Goal: Book appointment/travel/reservation

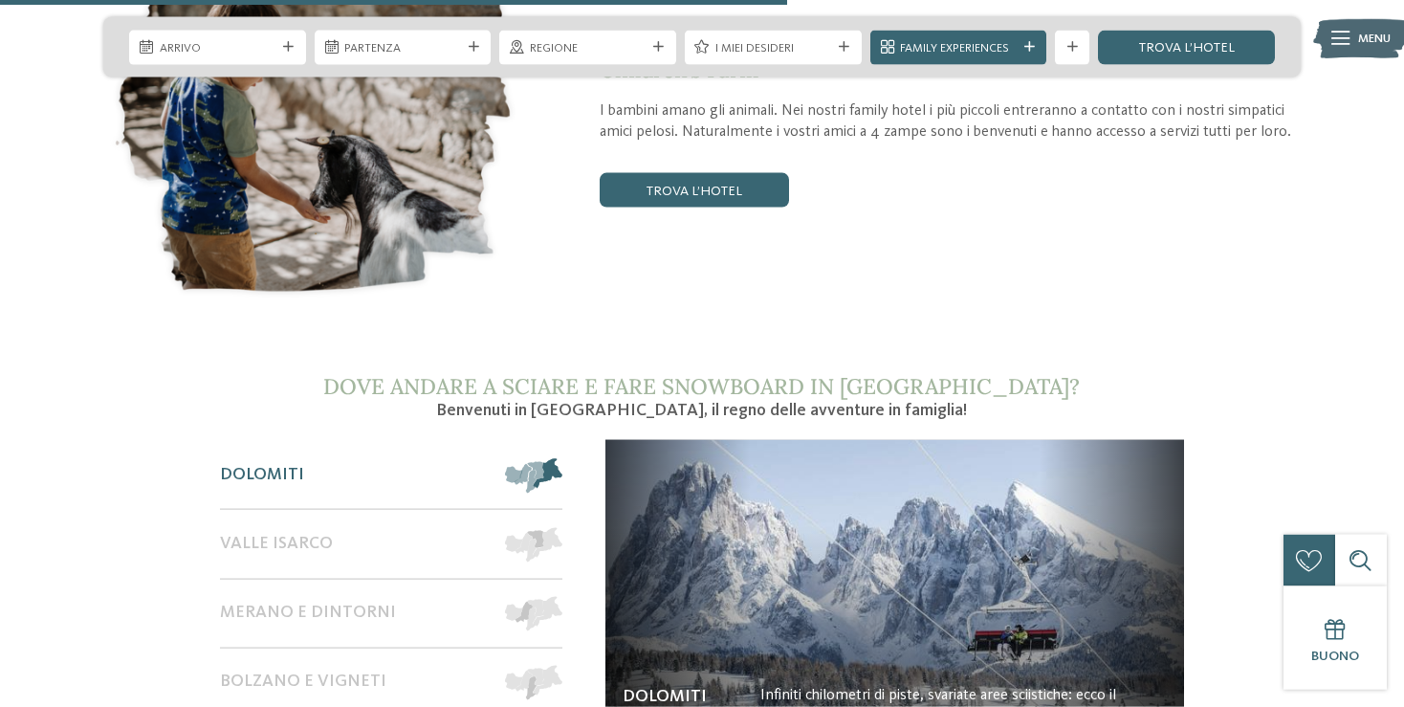
scroll to position [2624, 0]
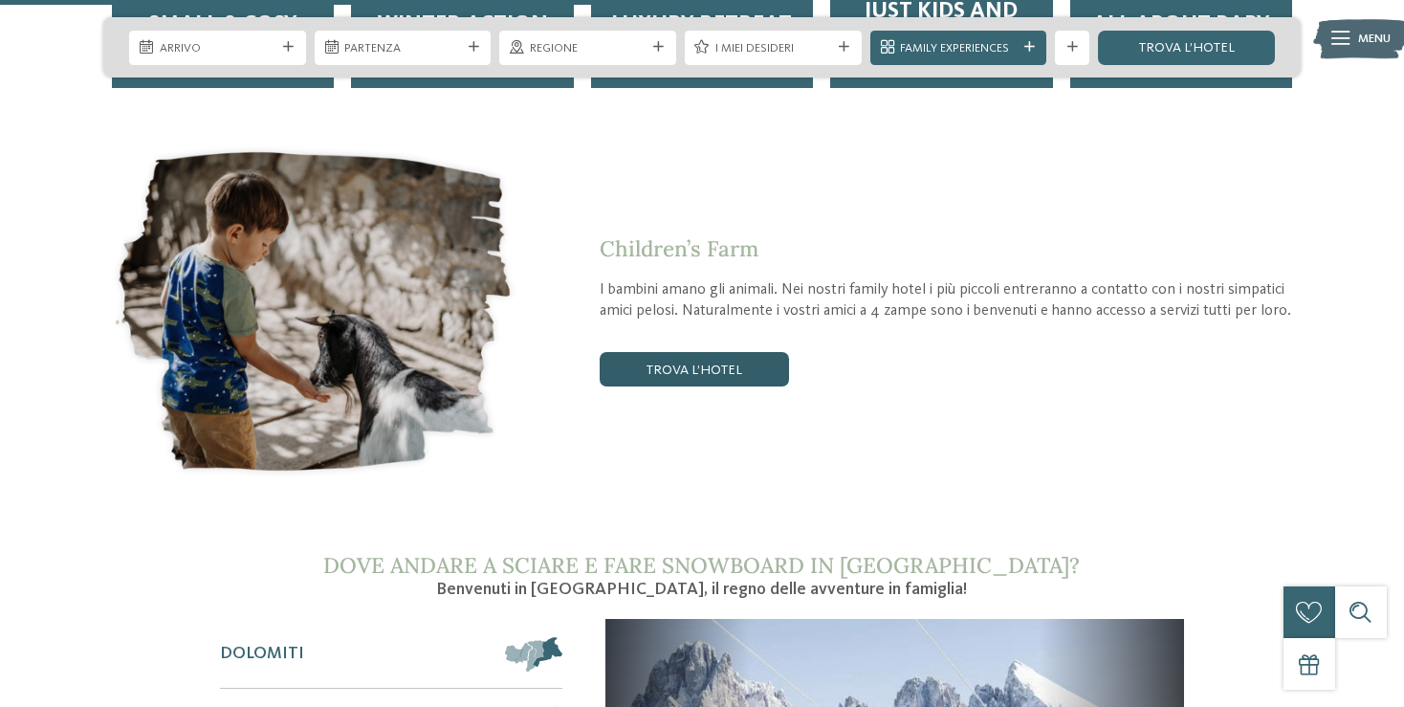
click at [724, 352] on link "trova l’hotel" at bounding box center [693, 369] width 189 height 34
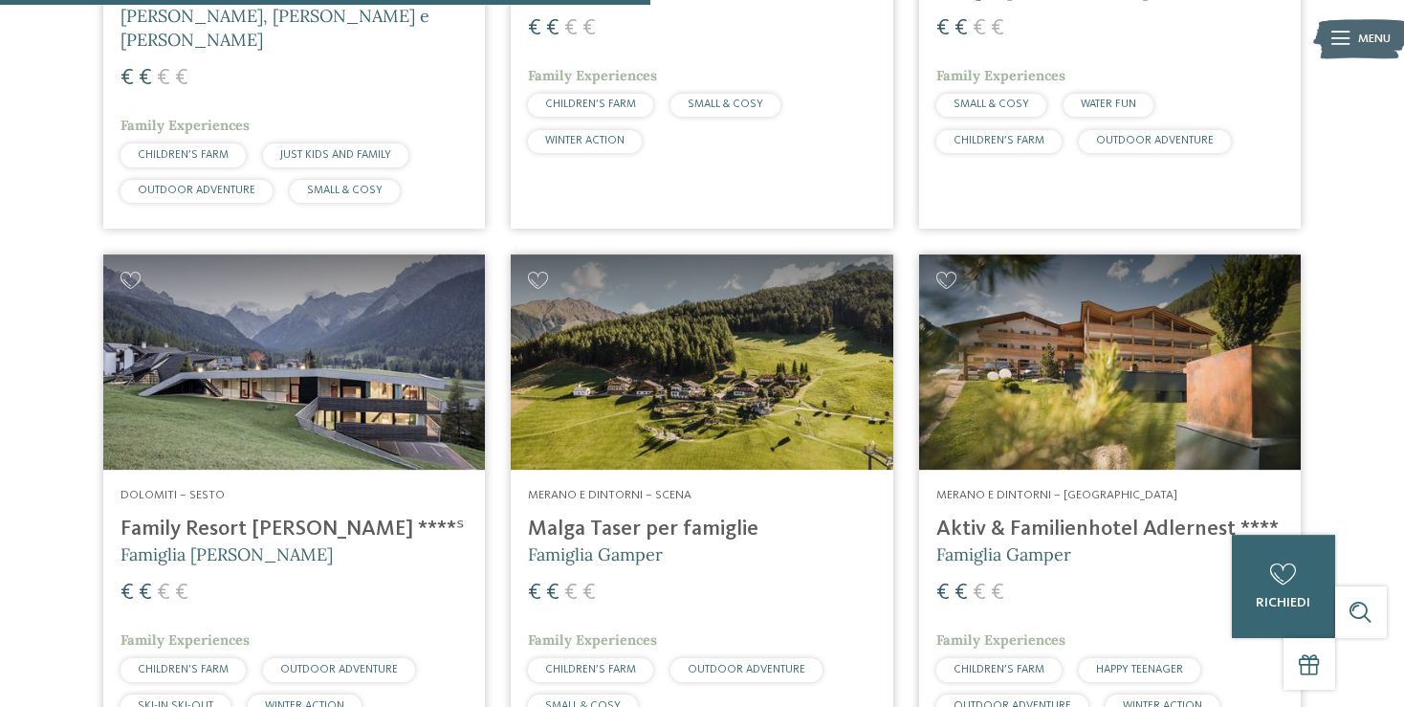
scroll to position [1589, 0]
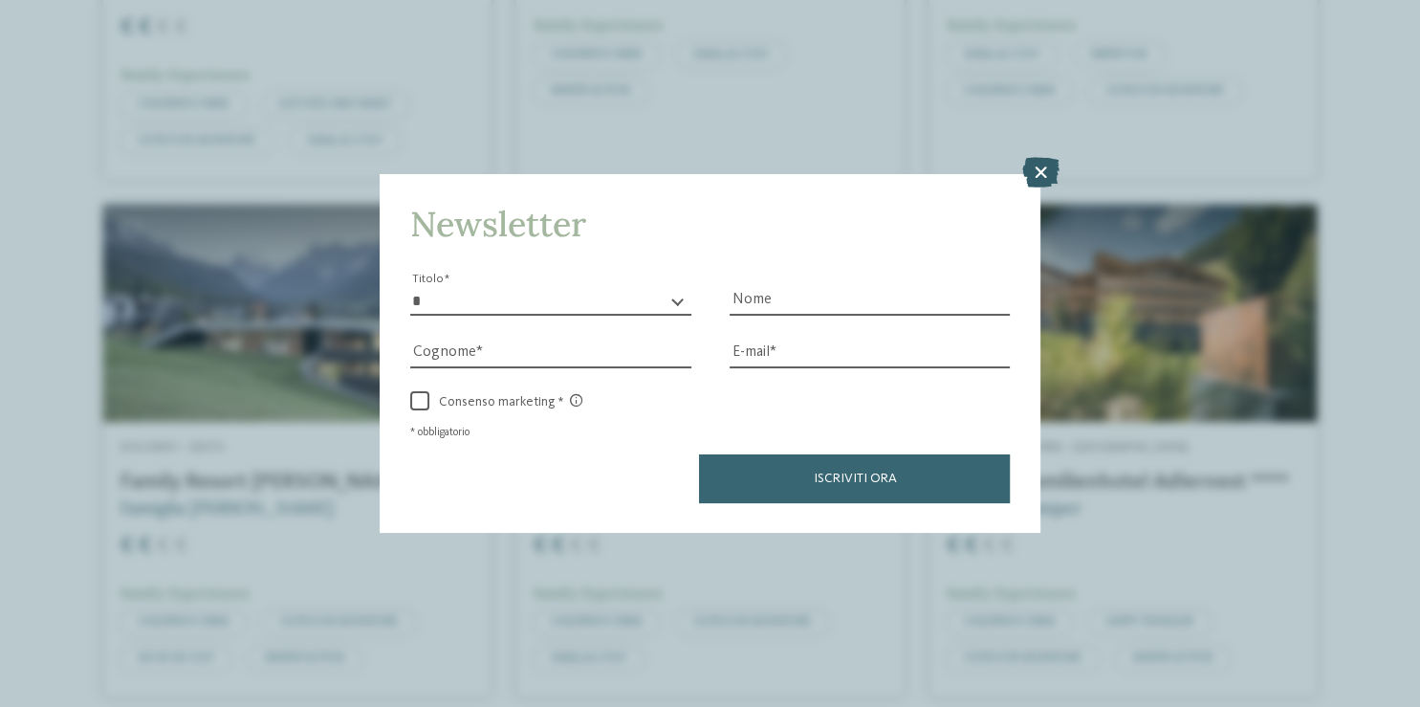
click at [1038, 167] on icon at bounding box center [1039, 172] width 37 height 31
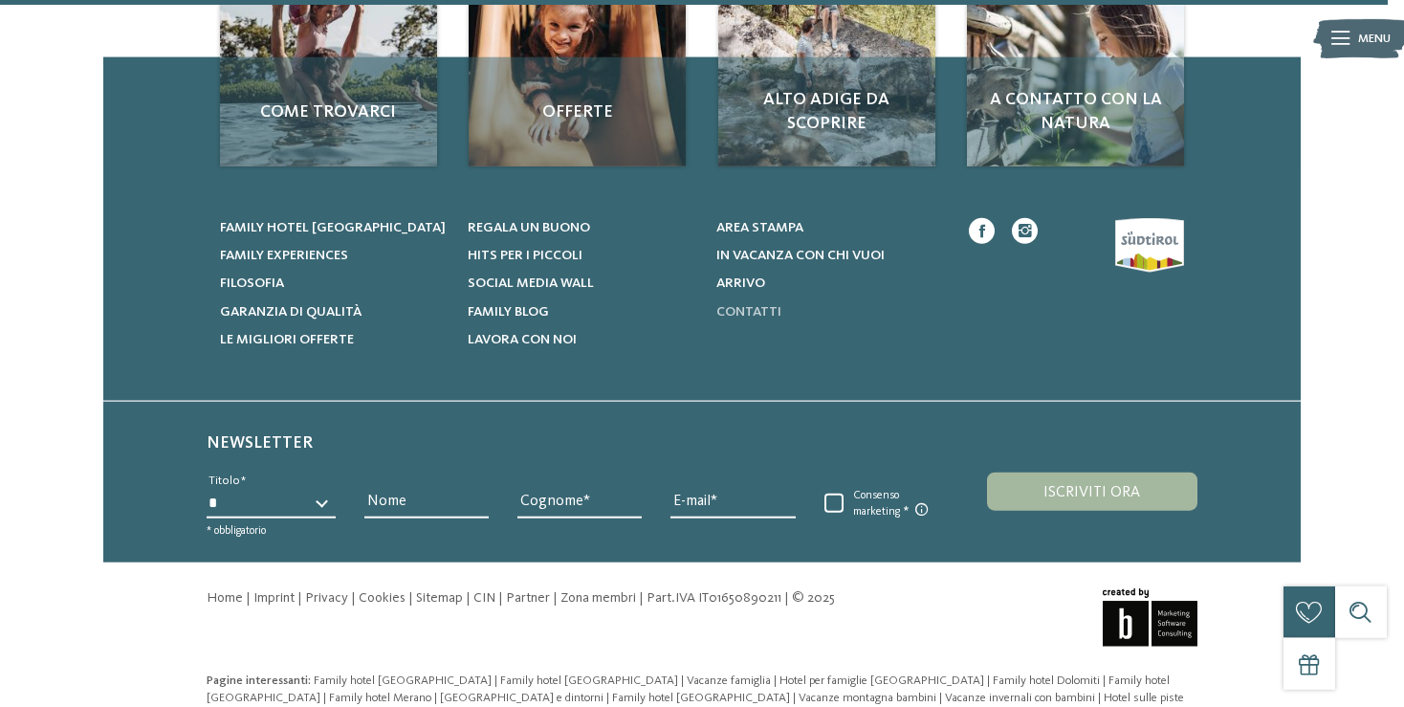
scroll to position [3161, 0]
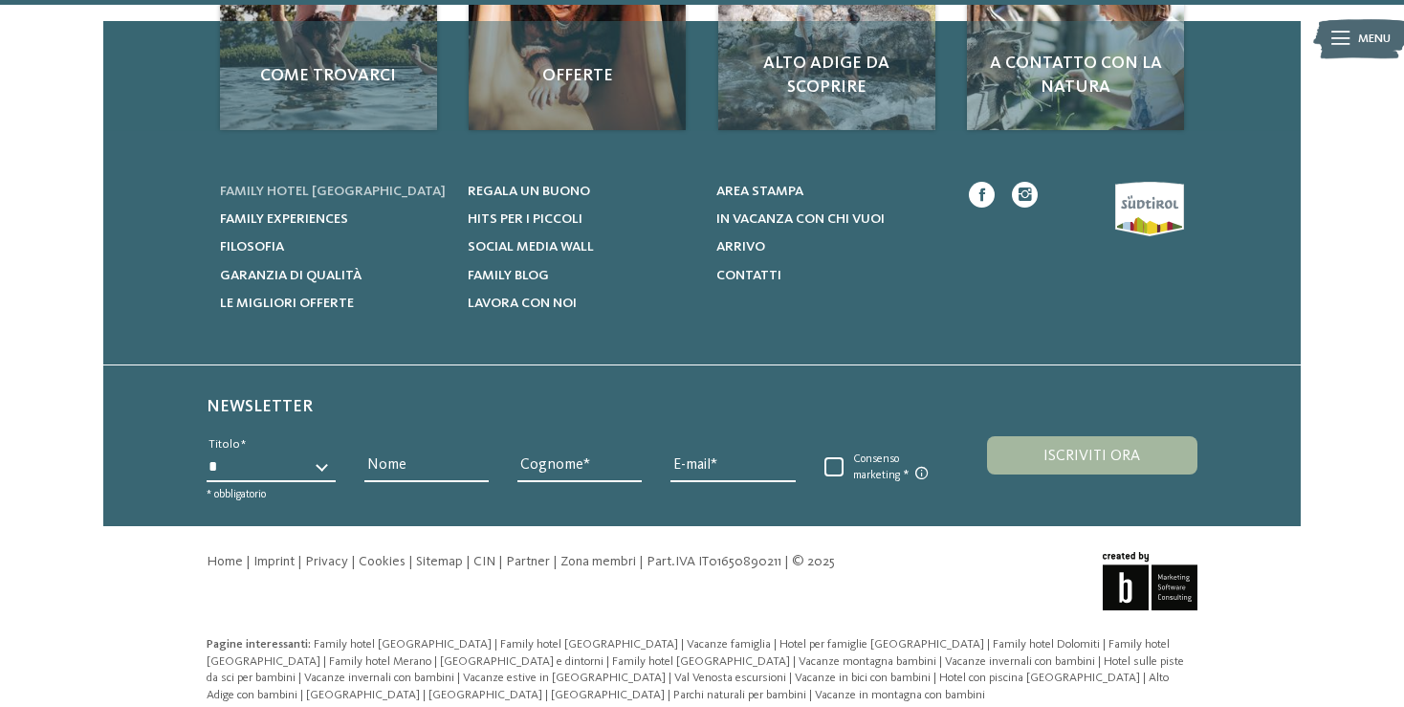
click at [253, 185] on span "Family hotel [GEOGRAPHIC_DATA]" at bounding box center [333, 191] width 226 height 13
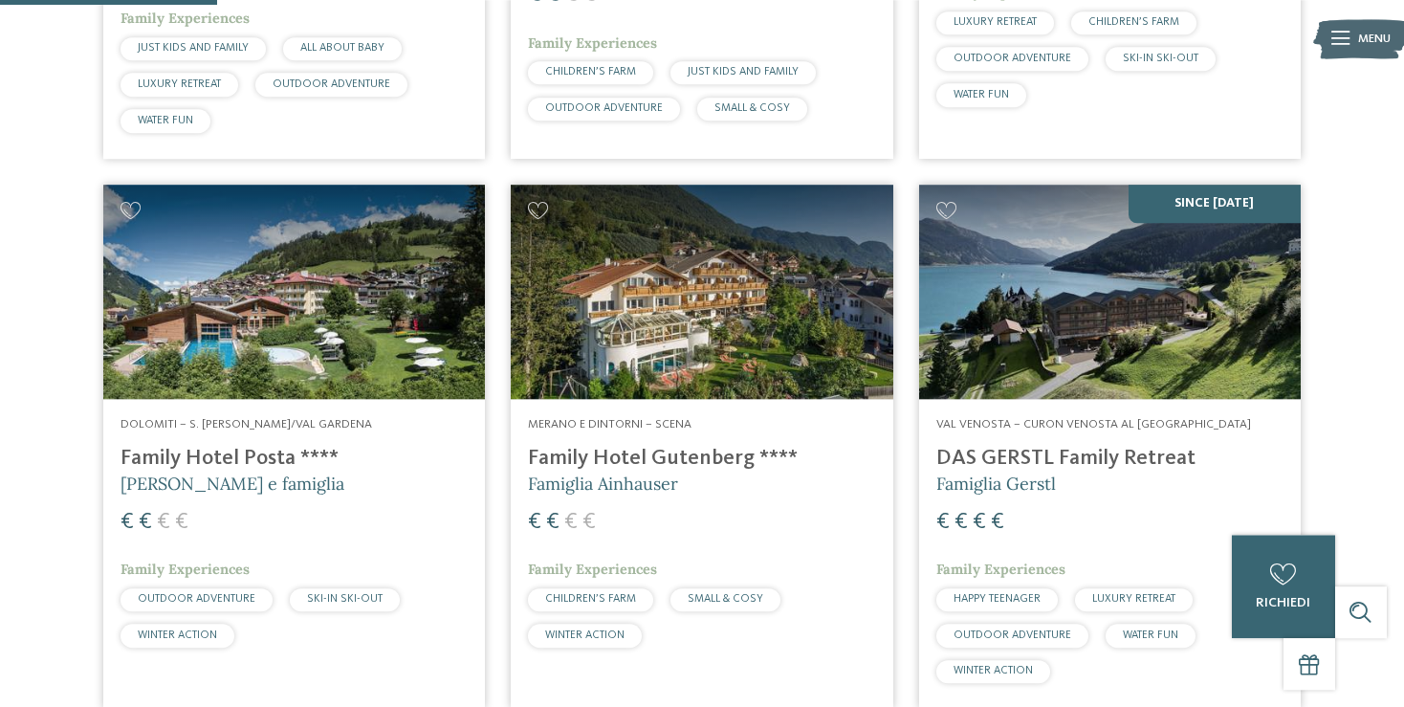
scroll to position [1010, 0]
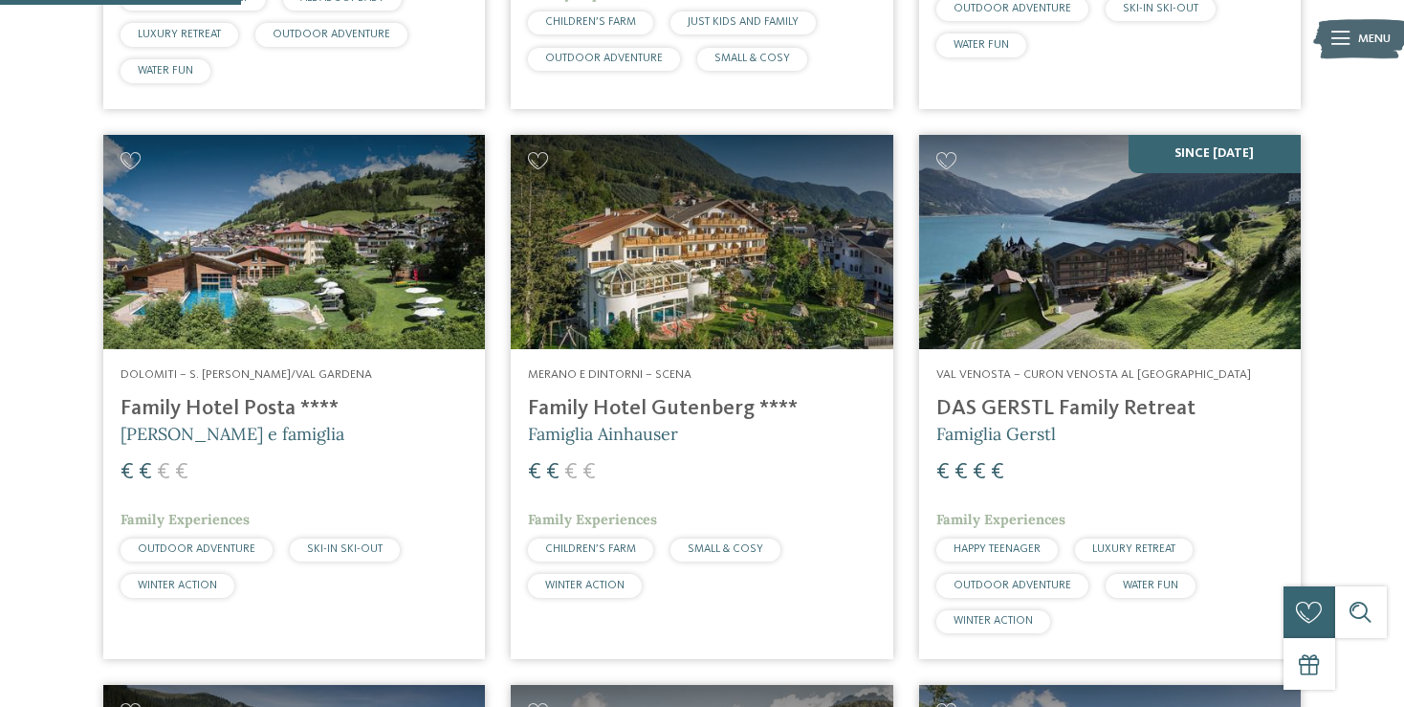
click at [224, 409] on h4 "Family Hotel Posta ****" at bounding box center [293, 409] width 347 height 26
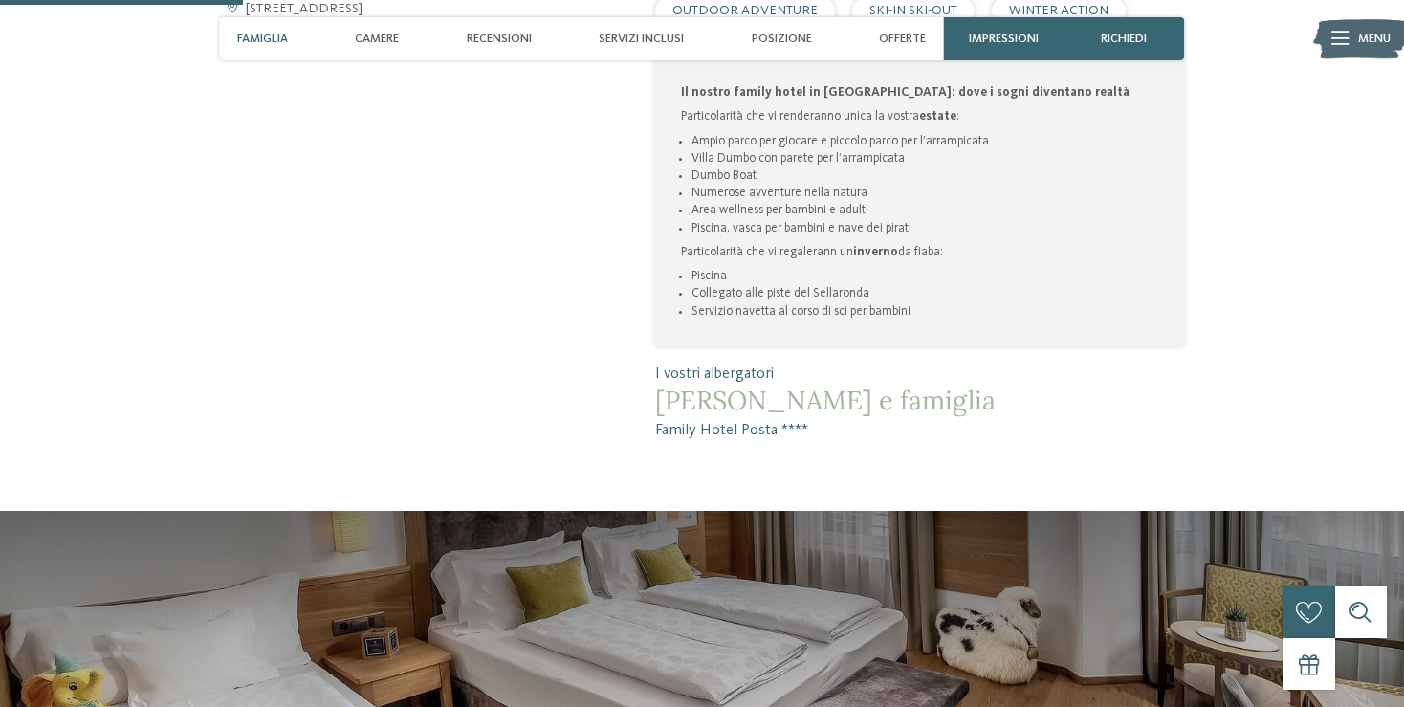
scroll to position [1413, 0]
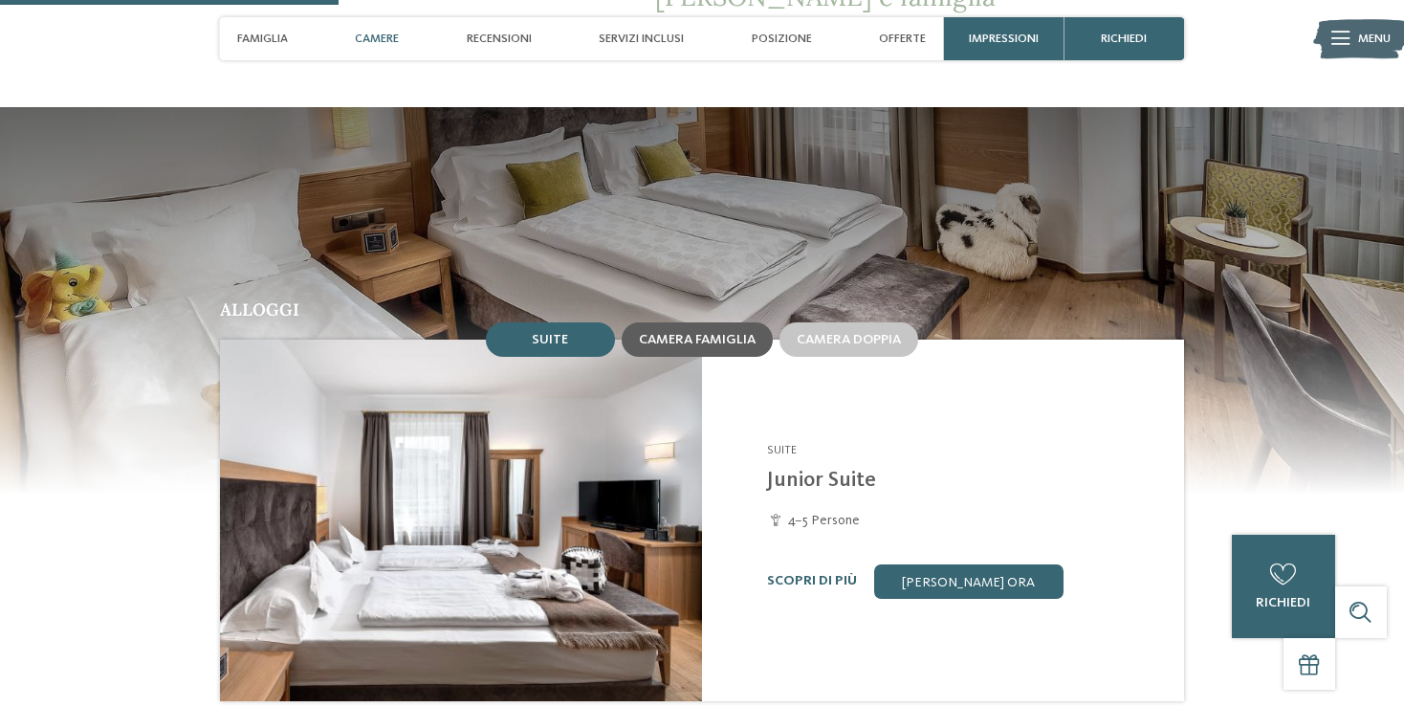
click at [730, 338] on span "Camera famiglia" at bounding box center [697, 339] width 117 height 13
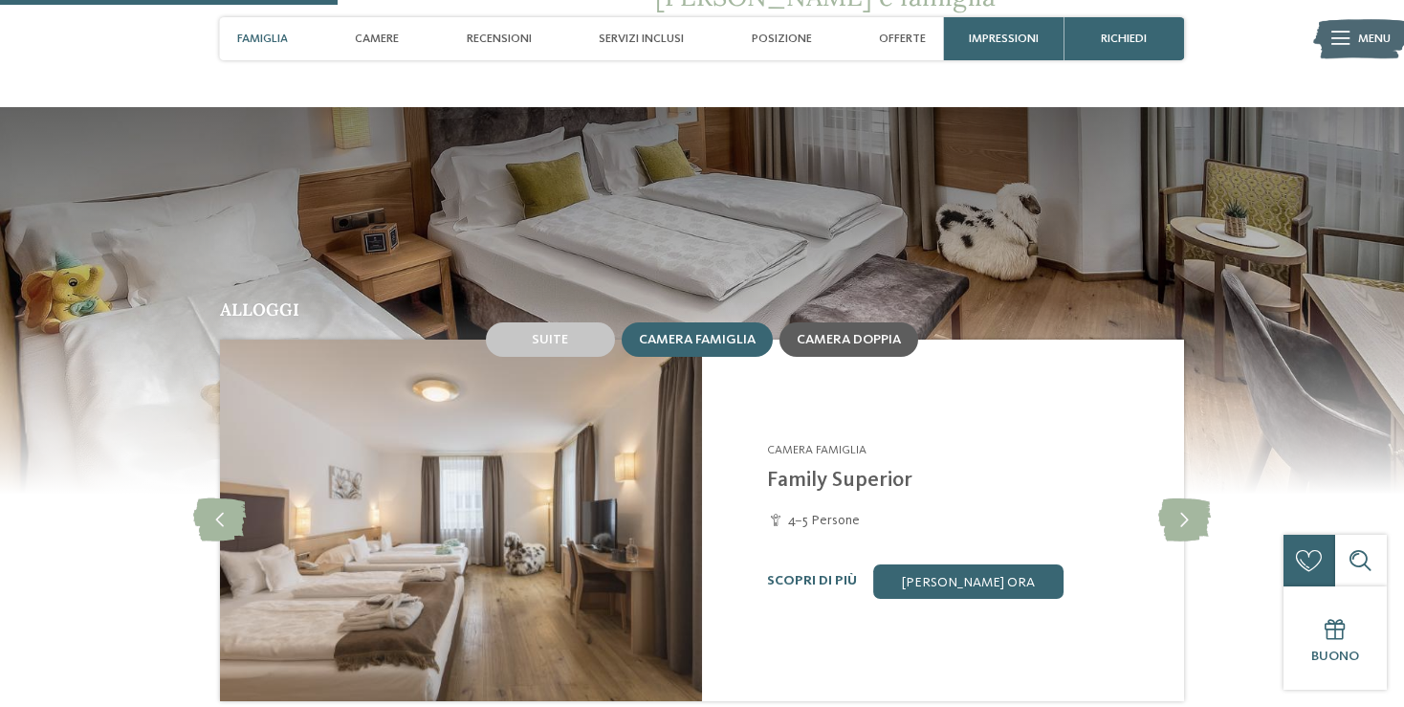
click at [882, 333] on span "Camera doppia" at bounding box center [848, 339] width 104 height 13
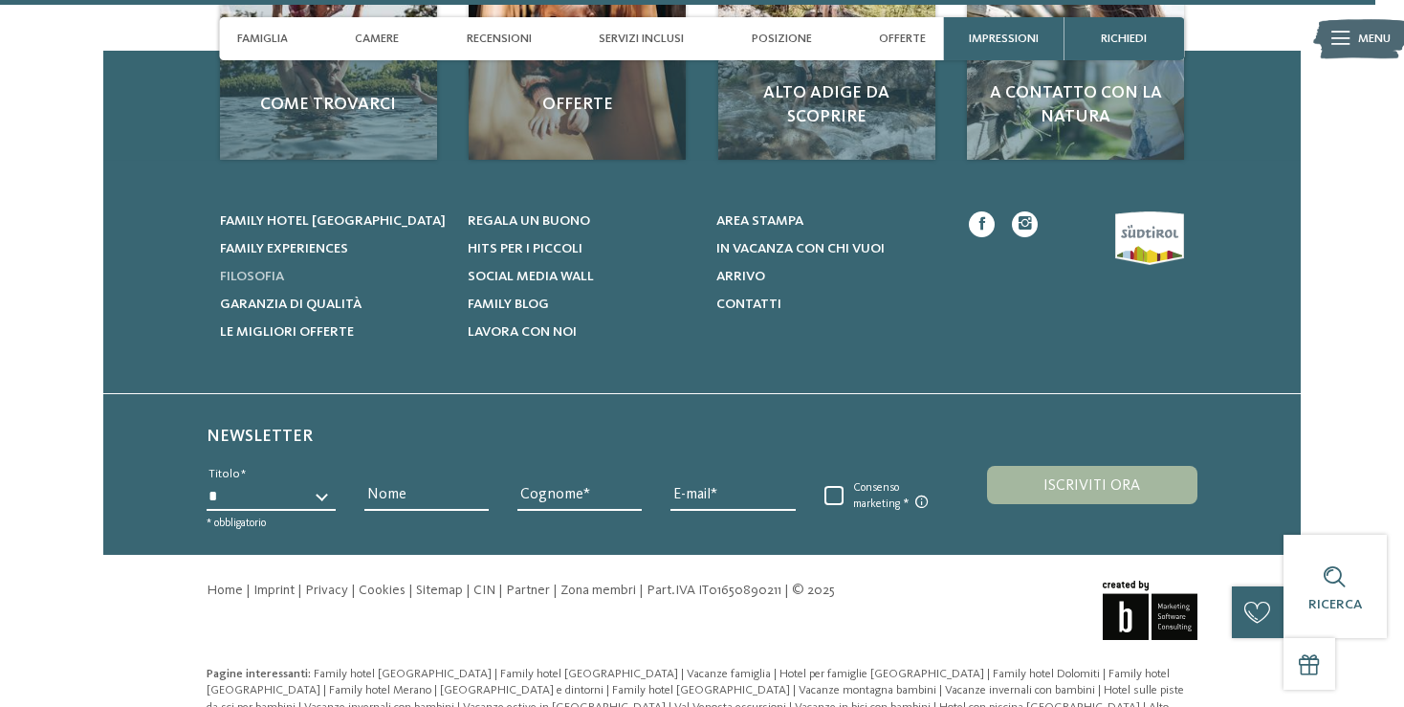
scroll to position [5877, 0]
